Goal: Find specific page/section: Find specific page/section

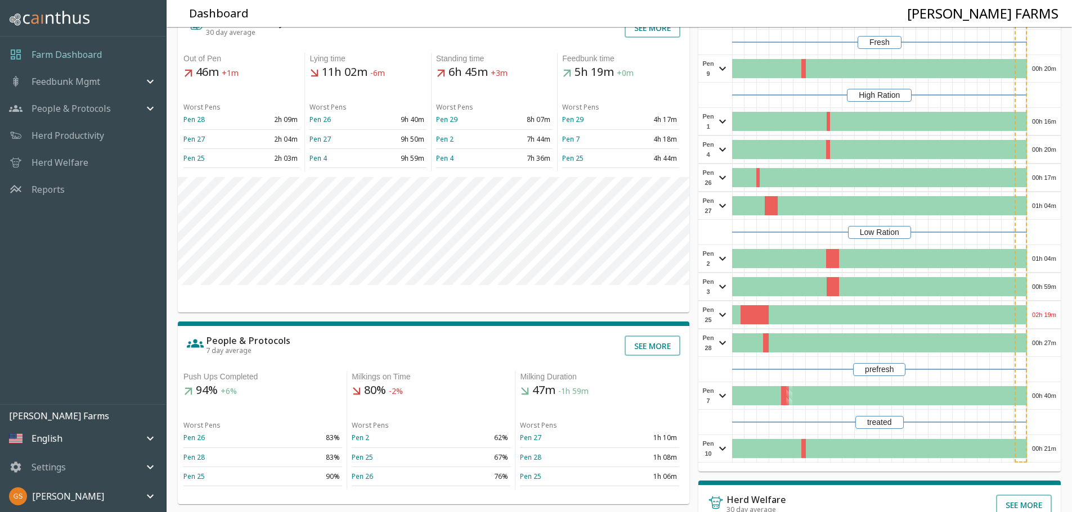
scroll to position [225, 0]
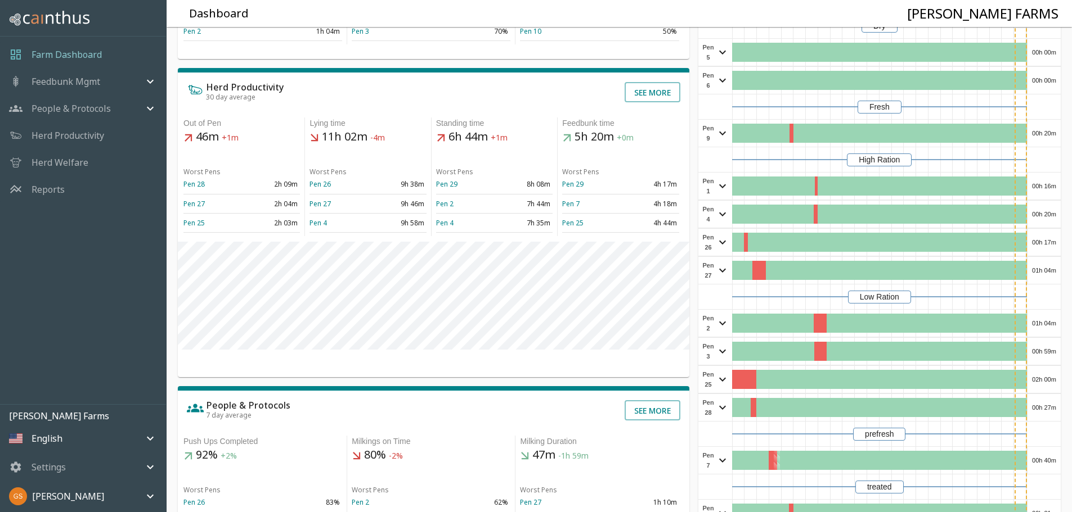
scroll to position [169, 0]
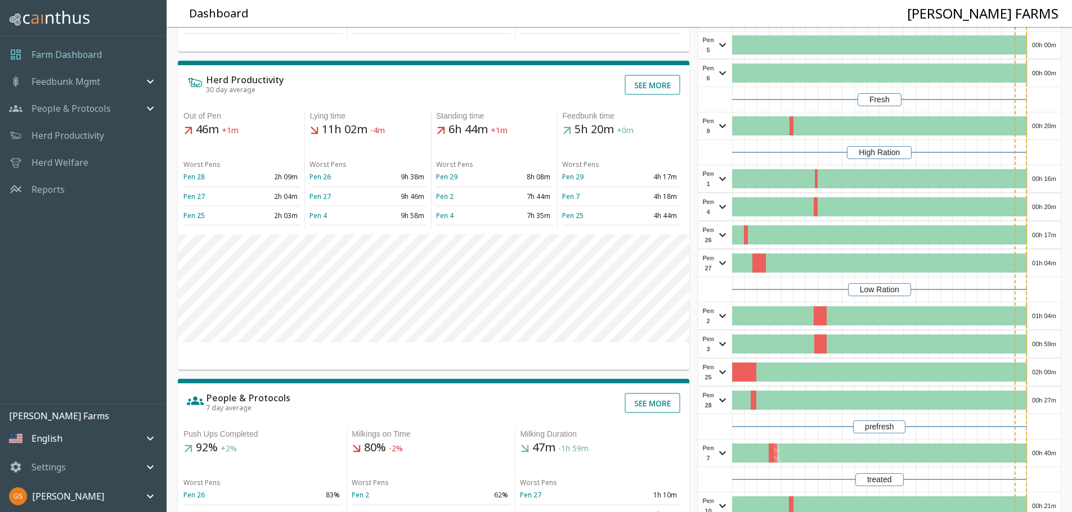
click at [55, 190] on p "Reports" at bounding box center [48, 190] width 33 height 14
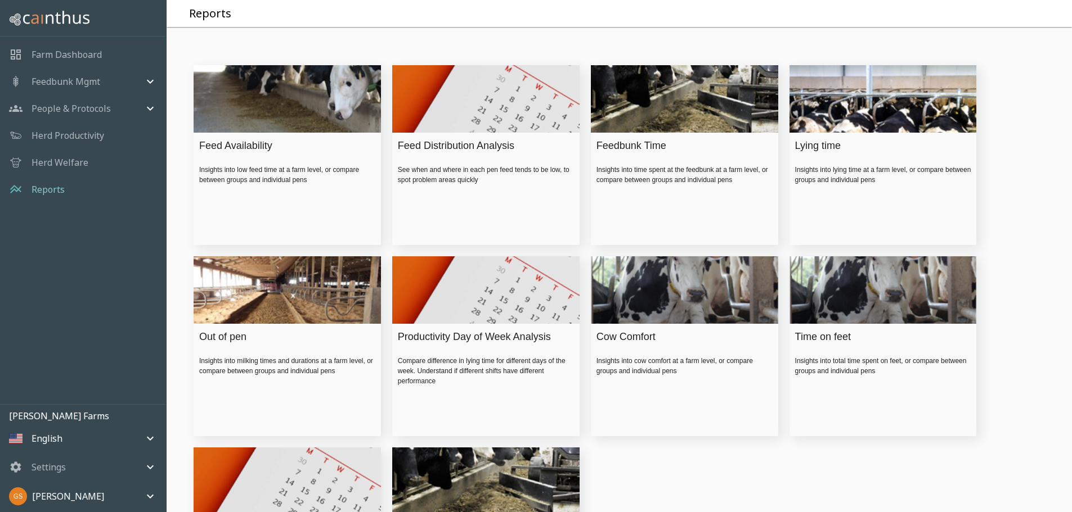
click at [251, 154] on div "Feed Availability" at bounding box center [284, 145] width 170 height 15
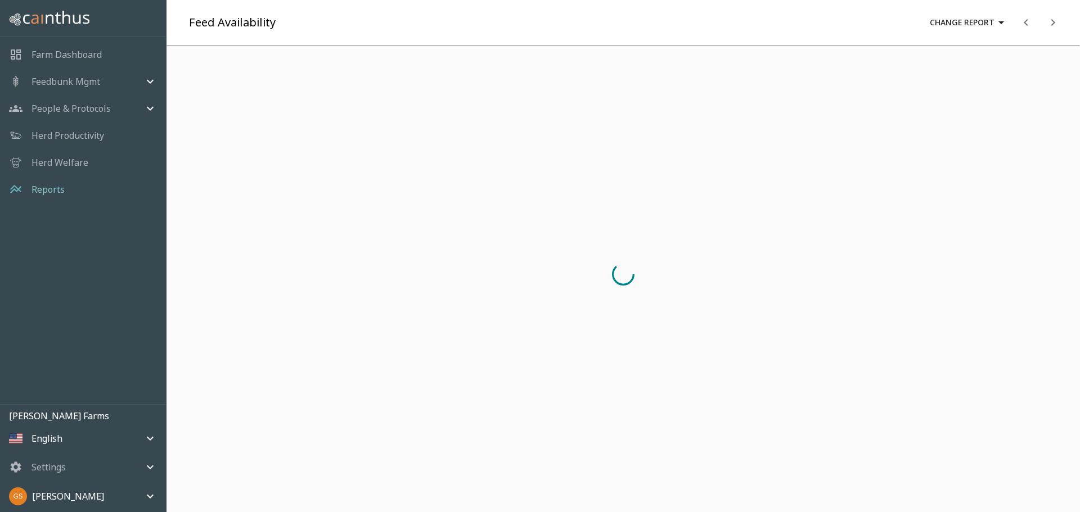
click at [251, 164] on div at bounding box center [623, 274] width 905 height 449
click at [72, 58] on p "Farm Dashboard" at bounding box center [67, 55] width 70 height 14
